Goal: Transaction & Acquisition: Purchase product/service

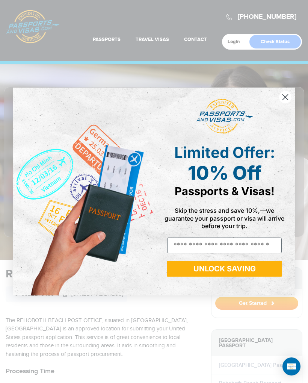
click at [287, 97] on circle "Close dialog" at bounding box center [285, 97] width 12 height 12
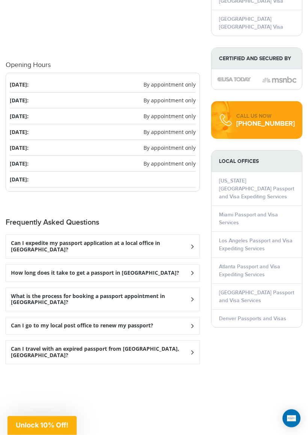
scroll to position [921, 0]
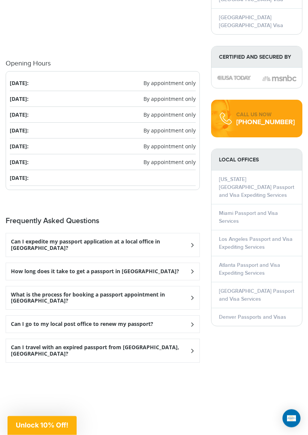
click at [144, 316] on div "Can I go to my local post office to renew my passport?" at bounding box center [103, 324] width 194 height 17
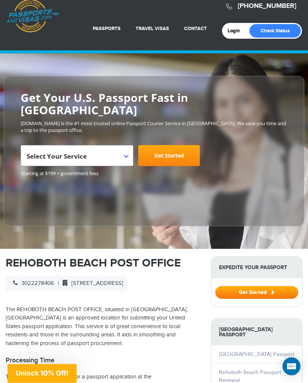
scroll to position [0, 0]
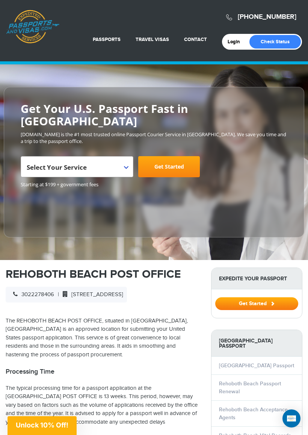
click at [232, 380] on link "Rehoboth Beach Passport Renewal" at bounding box center [250, 387] width 62 height 14
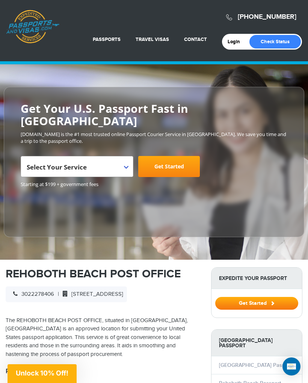
click at [127, 166] on b at bounding box center [126, 167] width 5 height 3
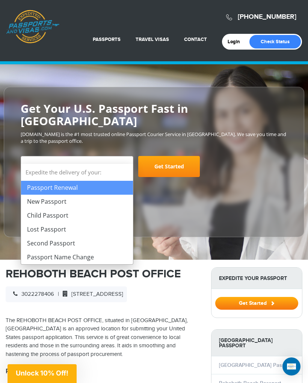
click at [170, 156] on link "Get Started" at bounding box center [169, 166] width 62 height 21
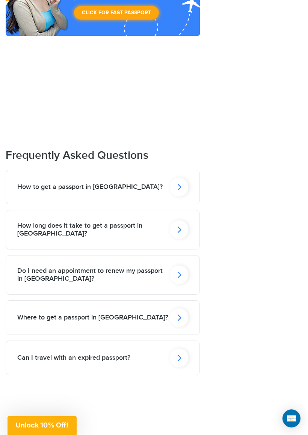
scroll to position [1074, 0]
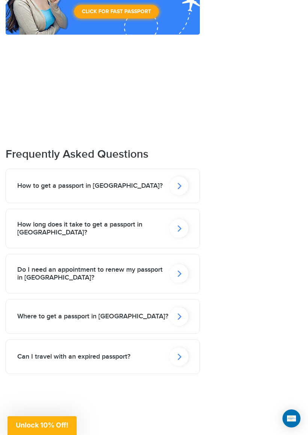
click at [180, 264] on icon at bounding box center [179, 273] width 19 height 18
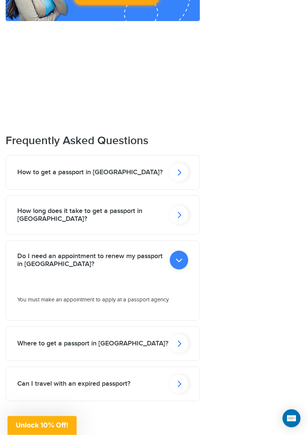
scroll to position [1093, 0]
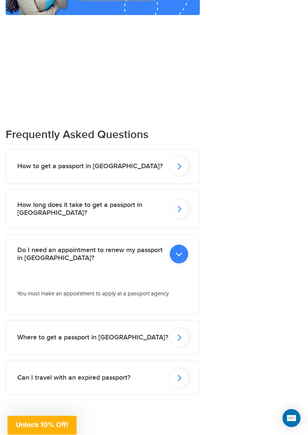
click at [181, 157] on icon at bounding box center [179, 166] width 19 height 18
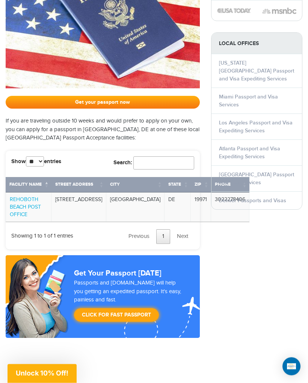
scroll to position [769, 0]
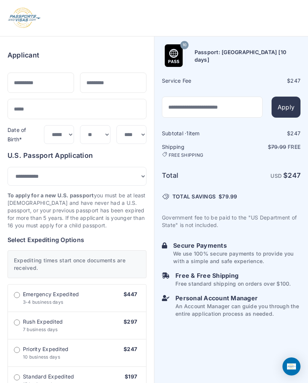
select select "***"
